Goal: Find specific page/section: Find specific page/section

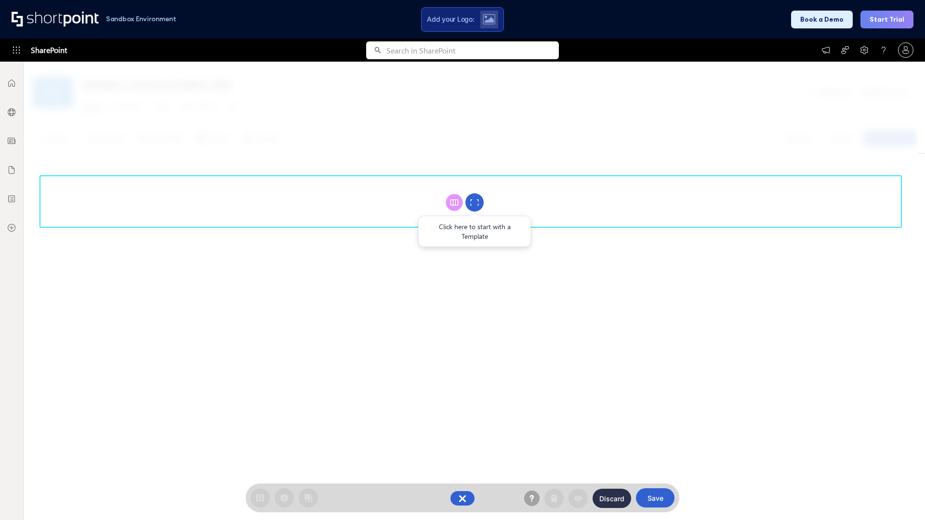
click at [474, 202] on circle at bounding box center [474, 203] width 18 height 18
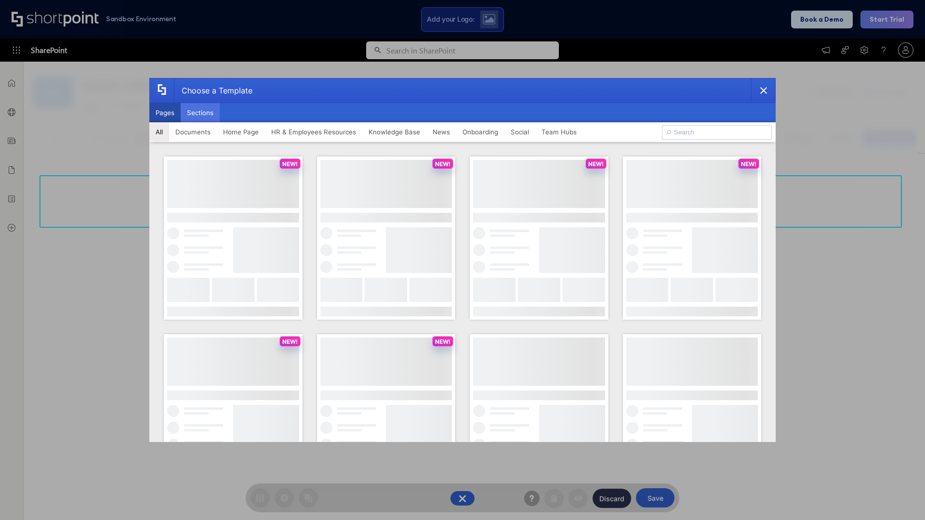
click at [200, 113] on button "Sections" at bounding box center [200, 112] width 39 height 19
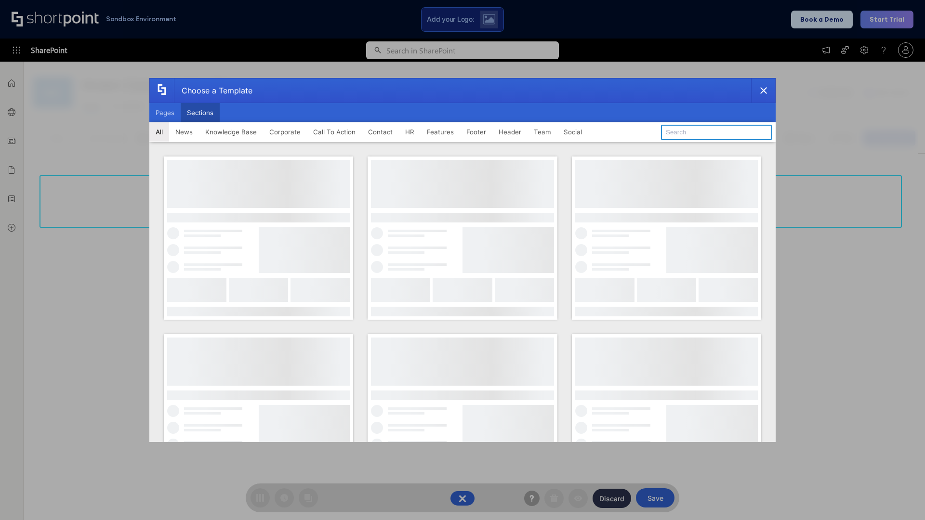
type input "Articles 2"
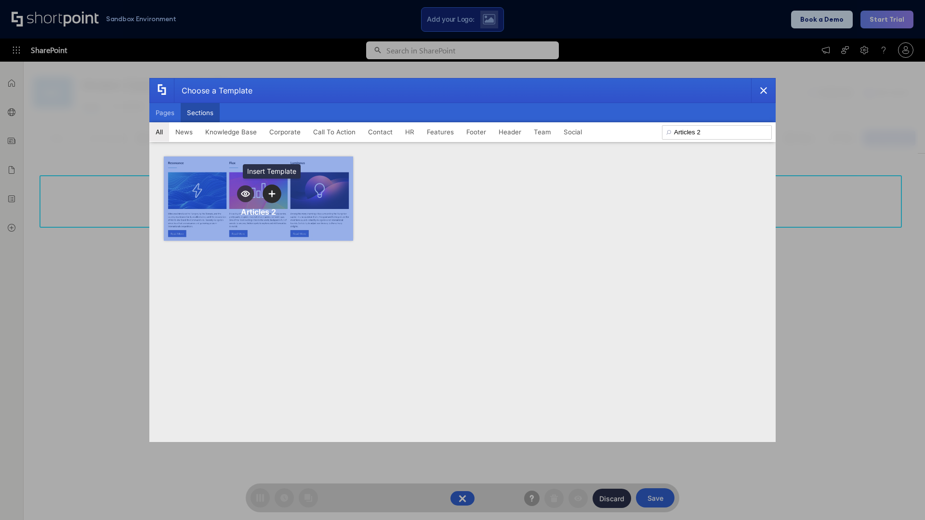
click at [272, 194] on icon "template selector" at bounding box center [271, 193] width 7 height 7
